Goal: Transaction & Acquisition: Purchase product/service

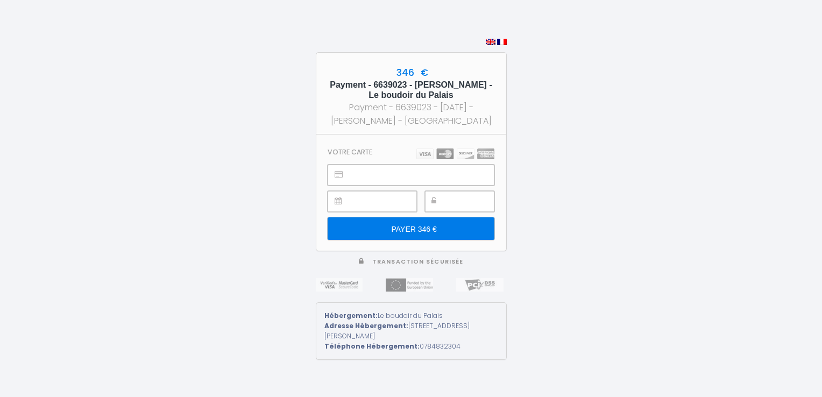
click at [424, 229] on input "PAYER 346 €" at bounding box center [411, 228] width 166 height 23
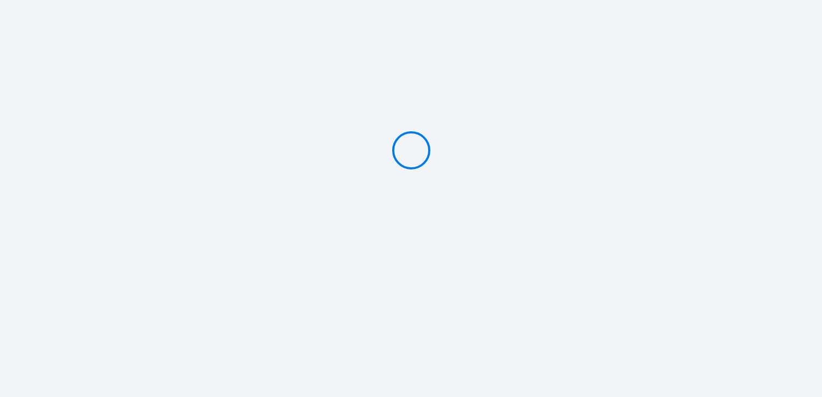
type input "PAYER 346 €"
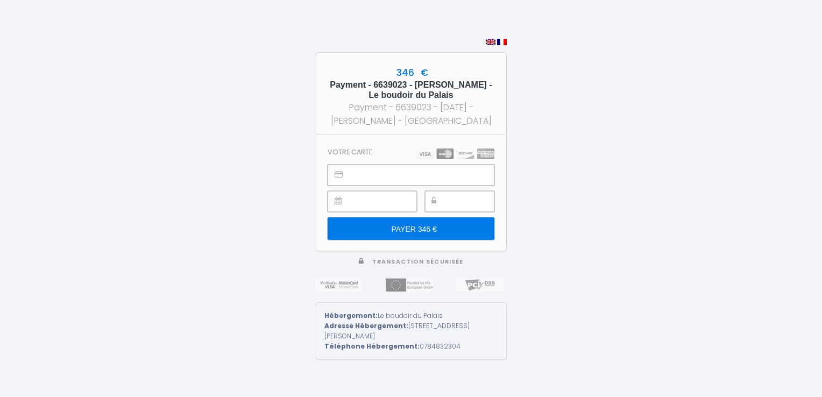
click at [427, 233] on input "PAYER 346 €" at bounding box center [411, 228] width 166 height 23
